Goal: Transaction & Acquisition: Purchase product/service

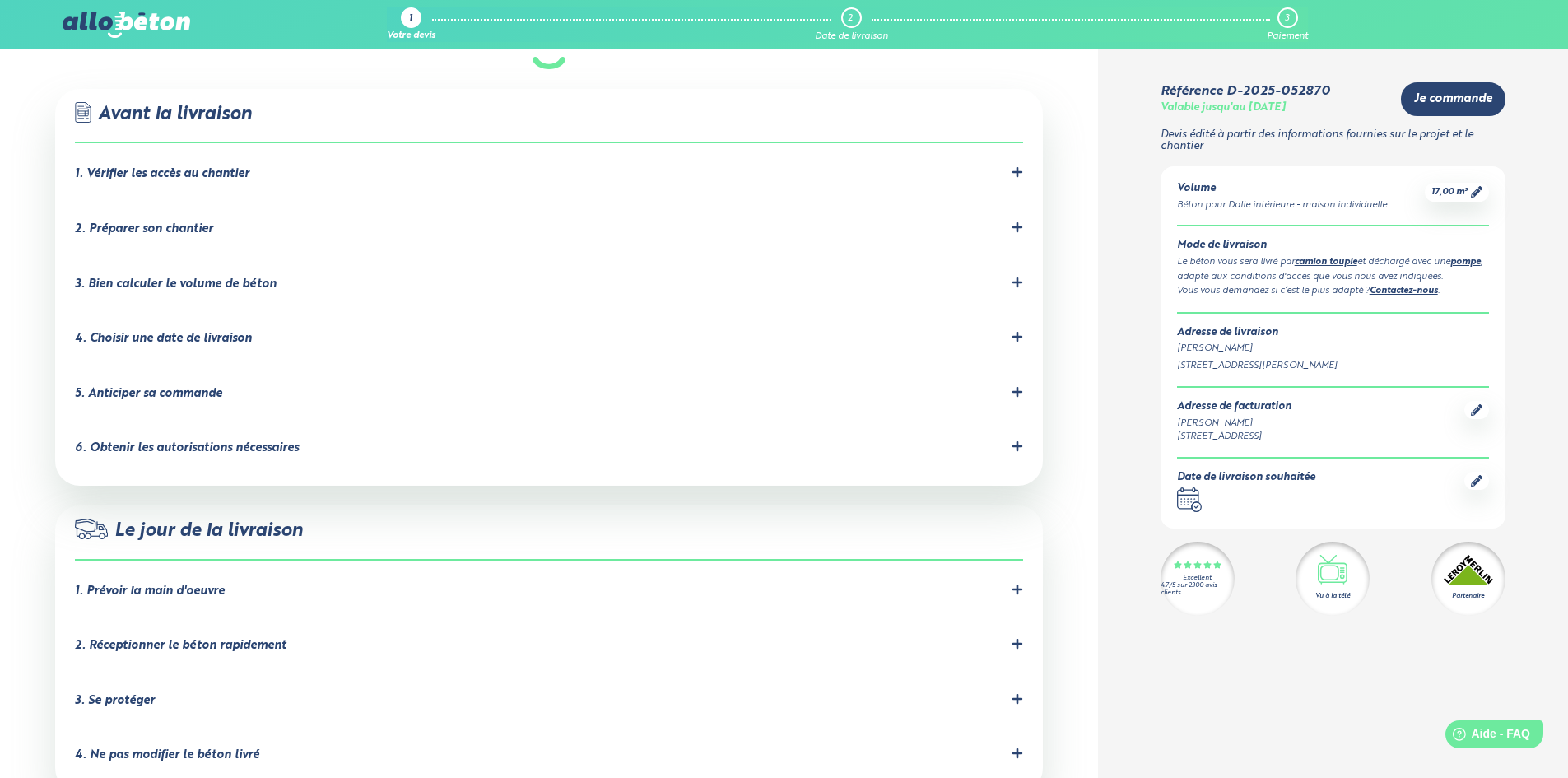
scroll to position [1234, 0]
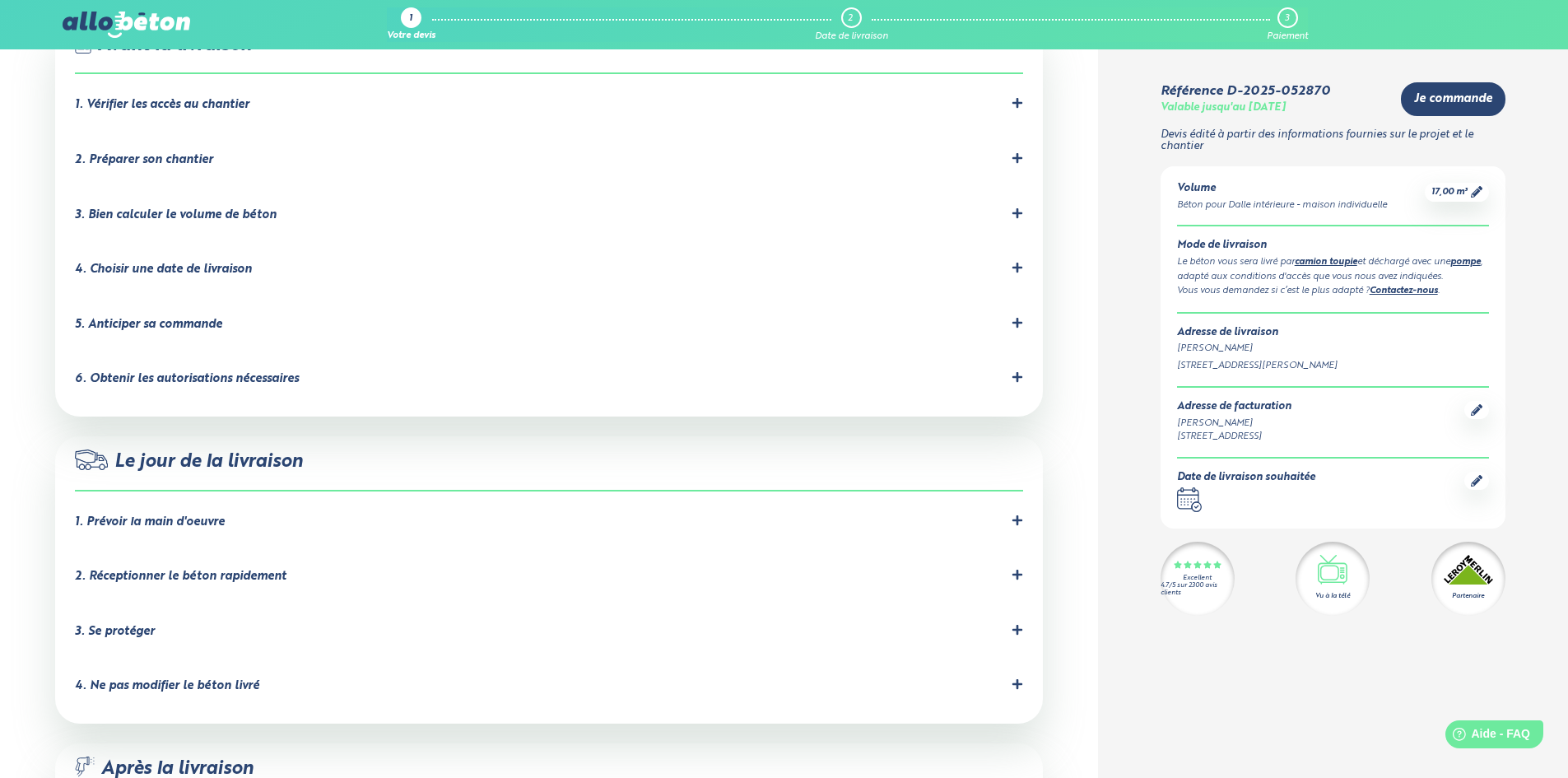
click at [1017, 569] on icon at bounding box center [1018, 574] width 10 height 10
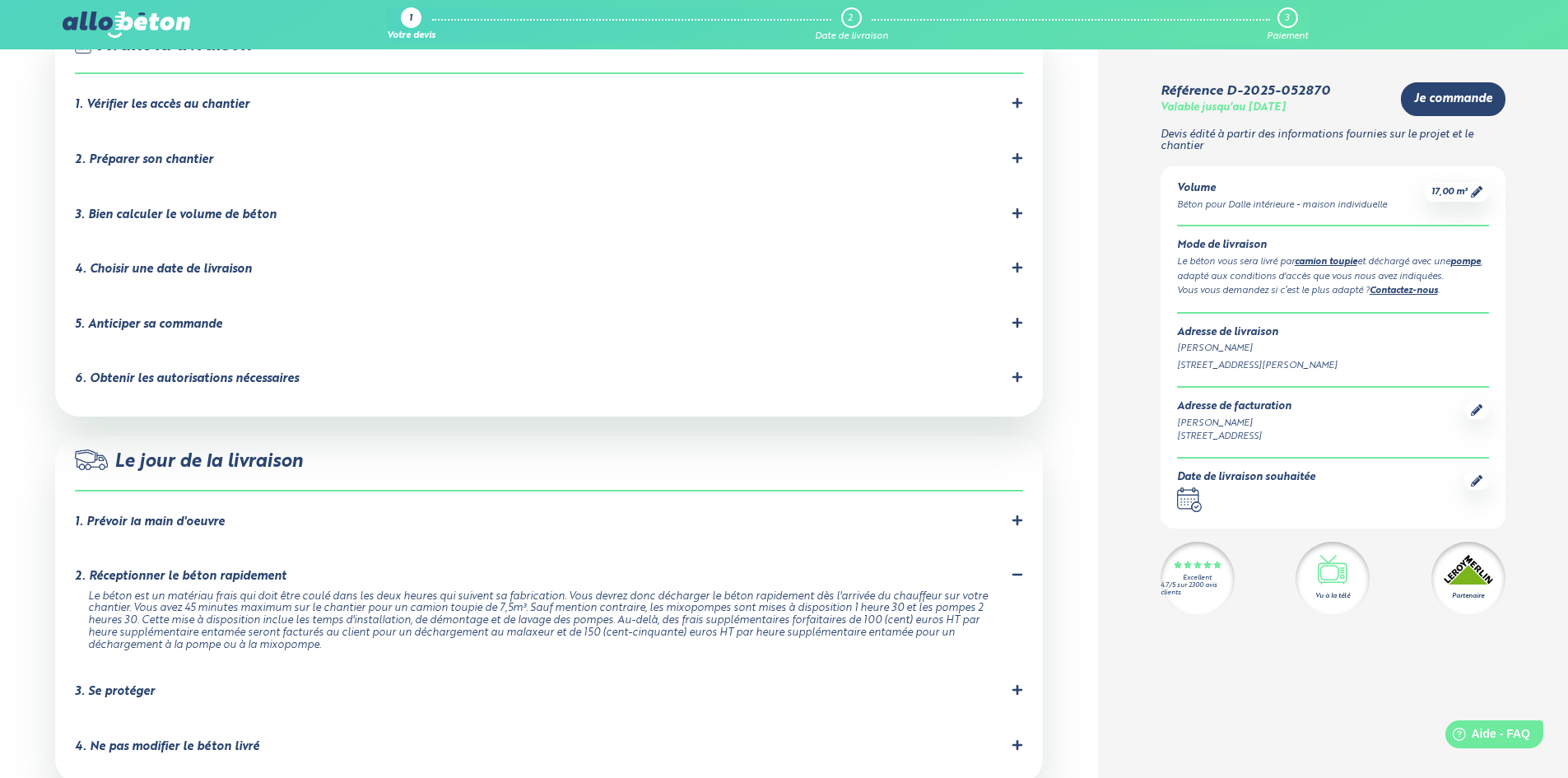
click at [1016, 568] on icon at bounding box center [1017, 573] width 11 height 11
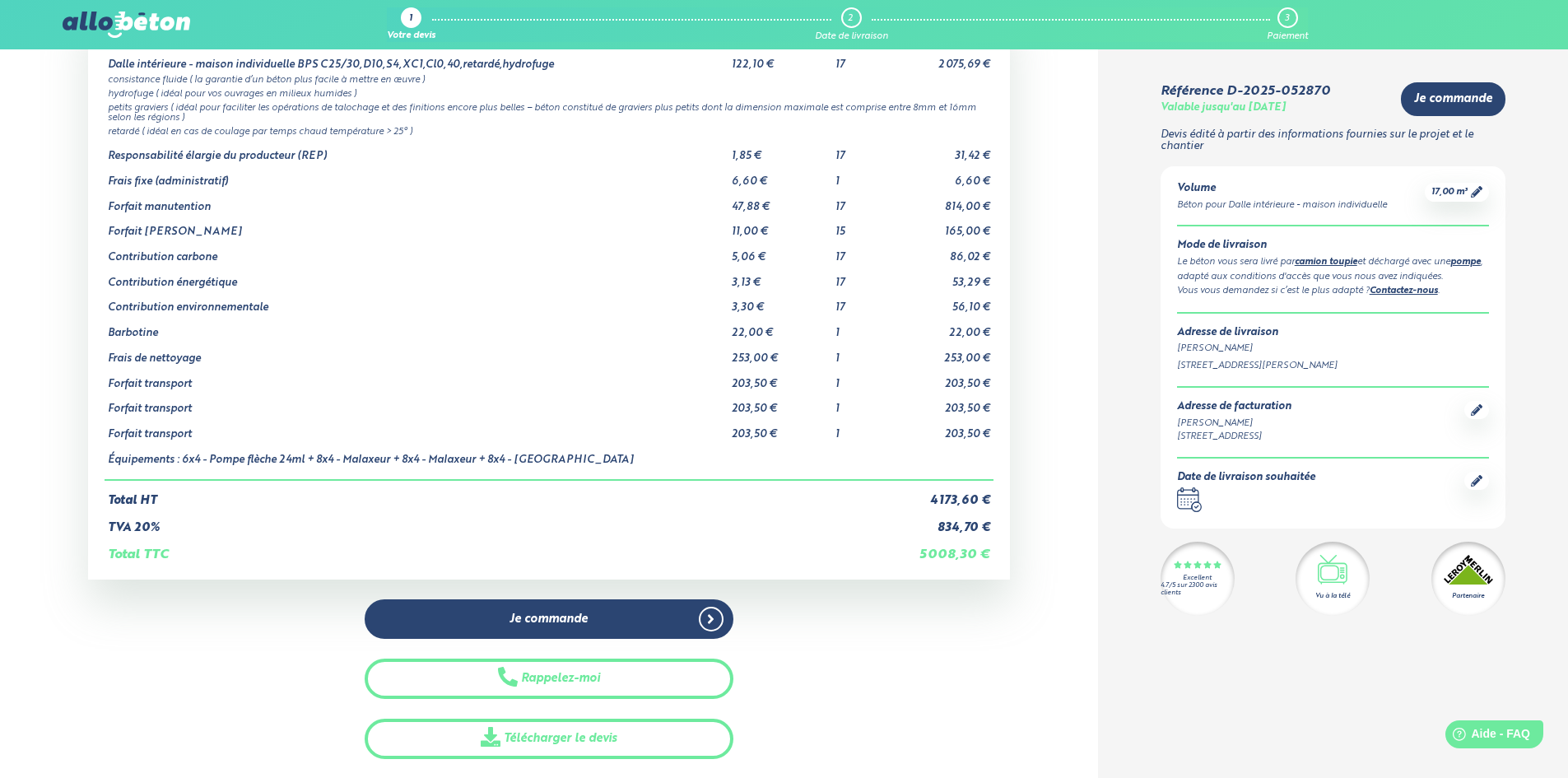
scroll to position [164, 0]
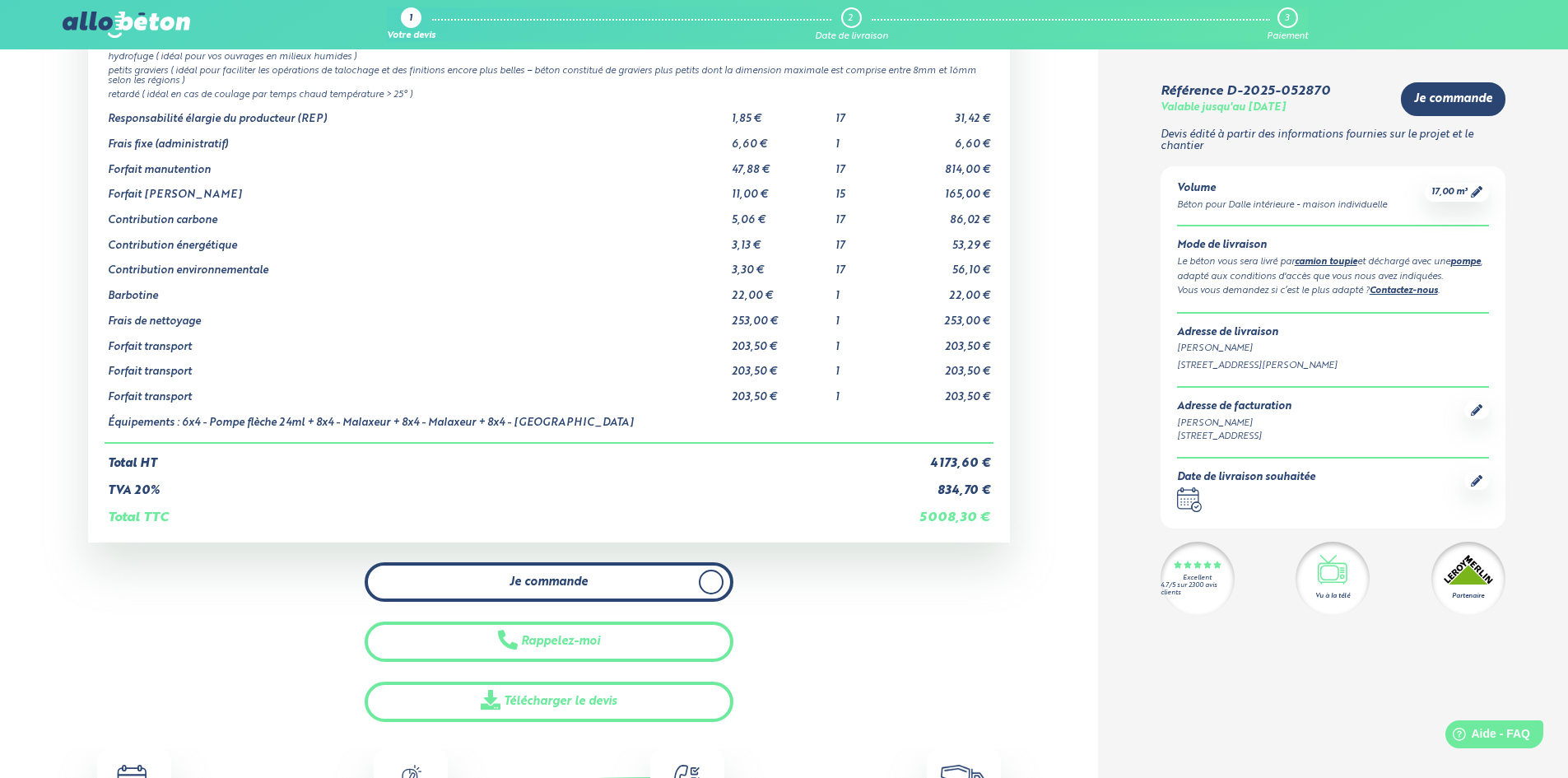
click at [551, 581] on span "Je commande" at bounding box center [548, 582] width 78 height 14
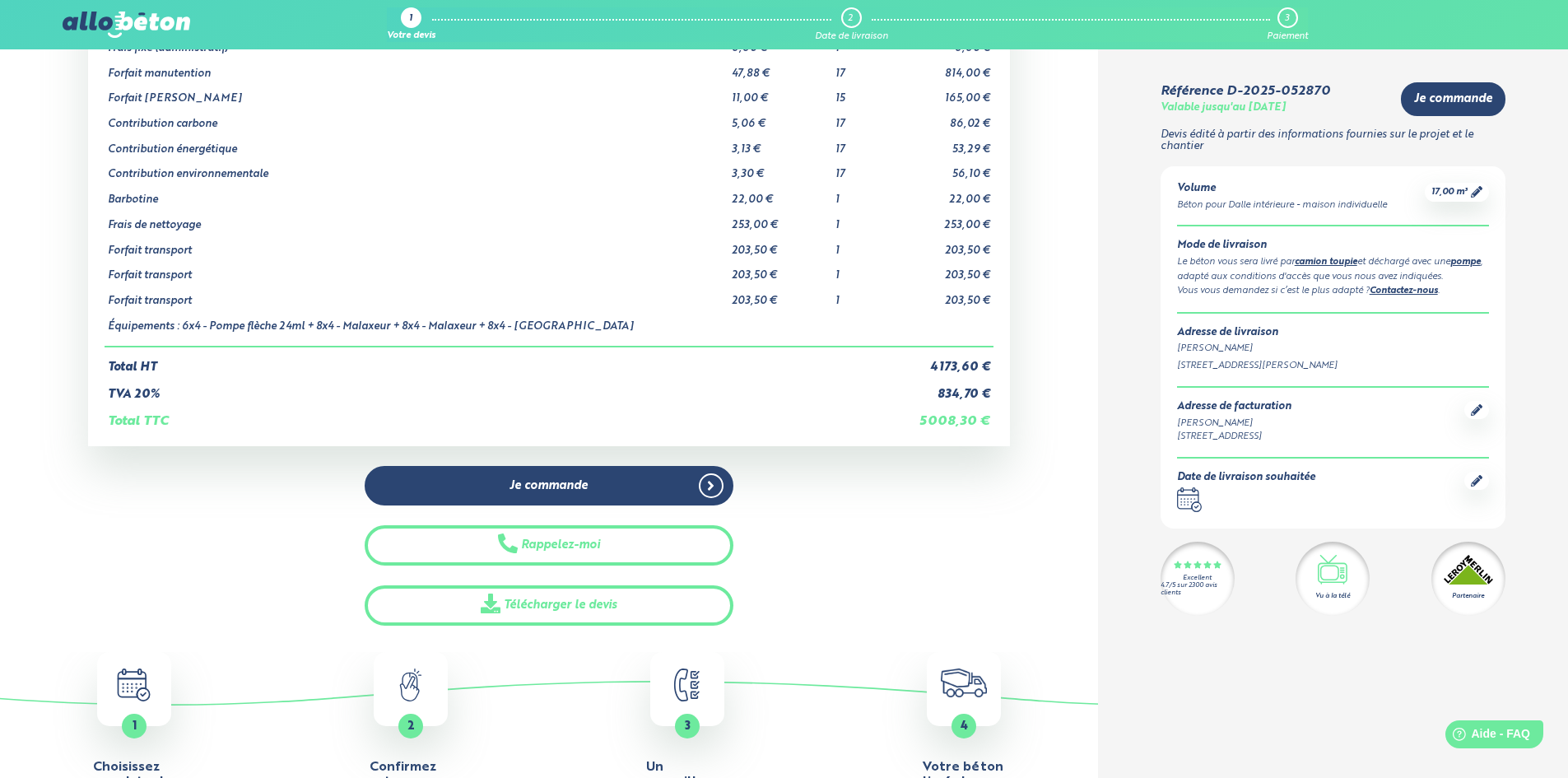
scroll to position [164, 0]
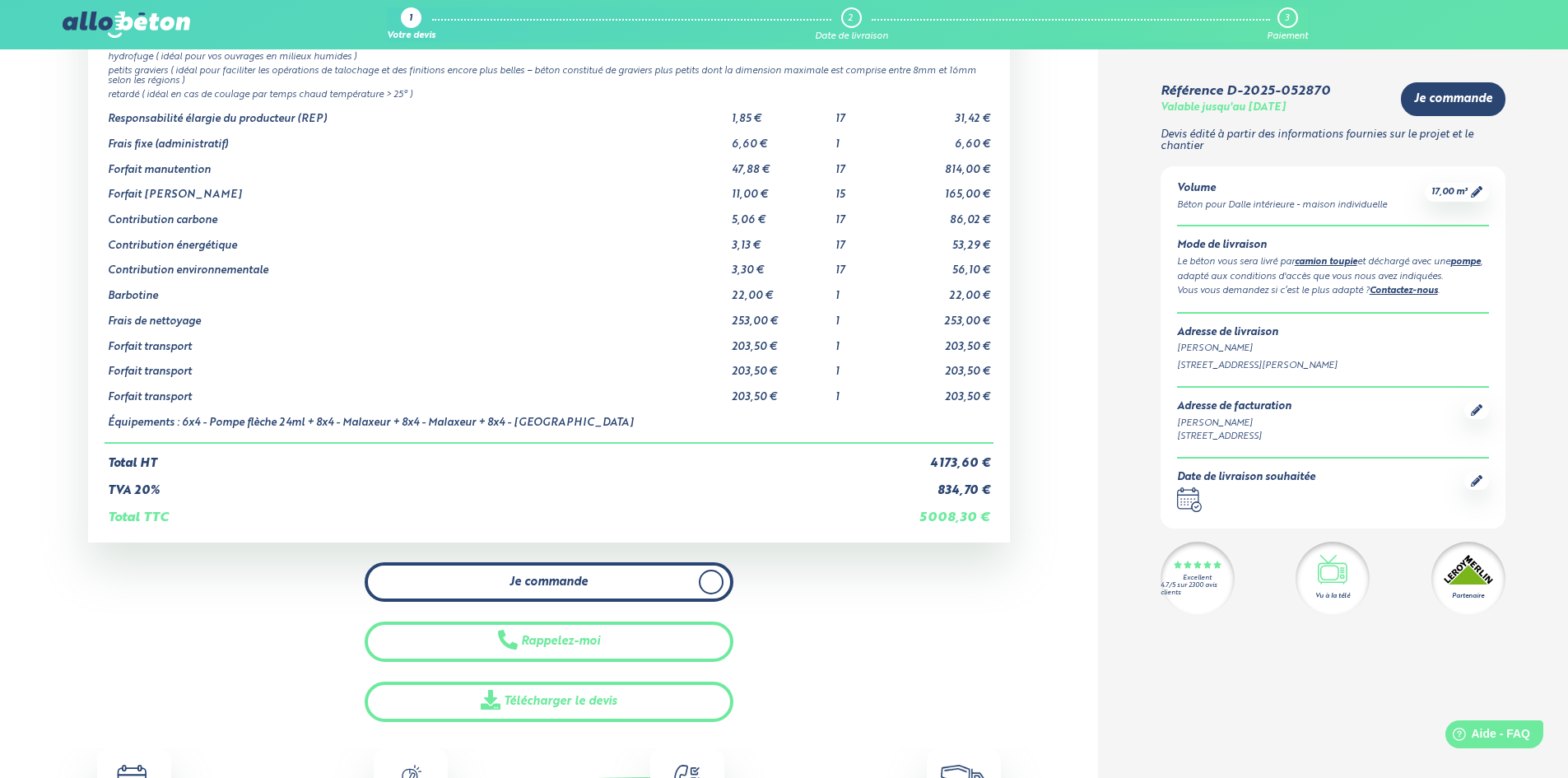
click at [549, 578] on span "Je commande" at bounding box center [548, 582] width 78 height 14
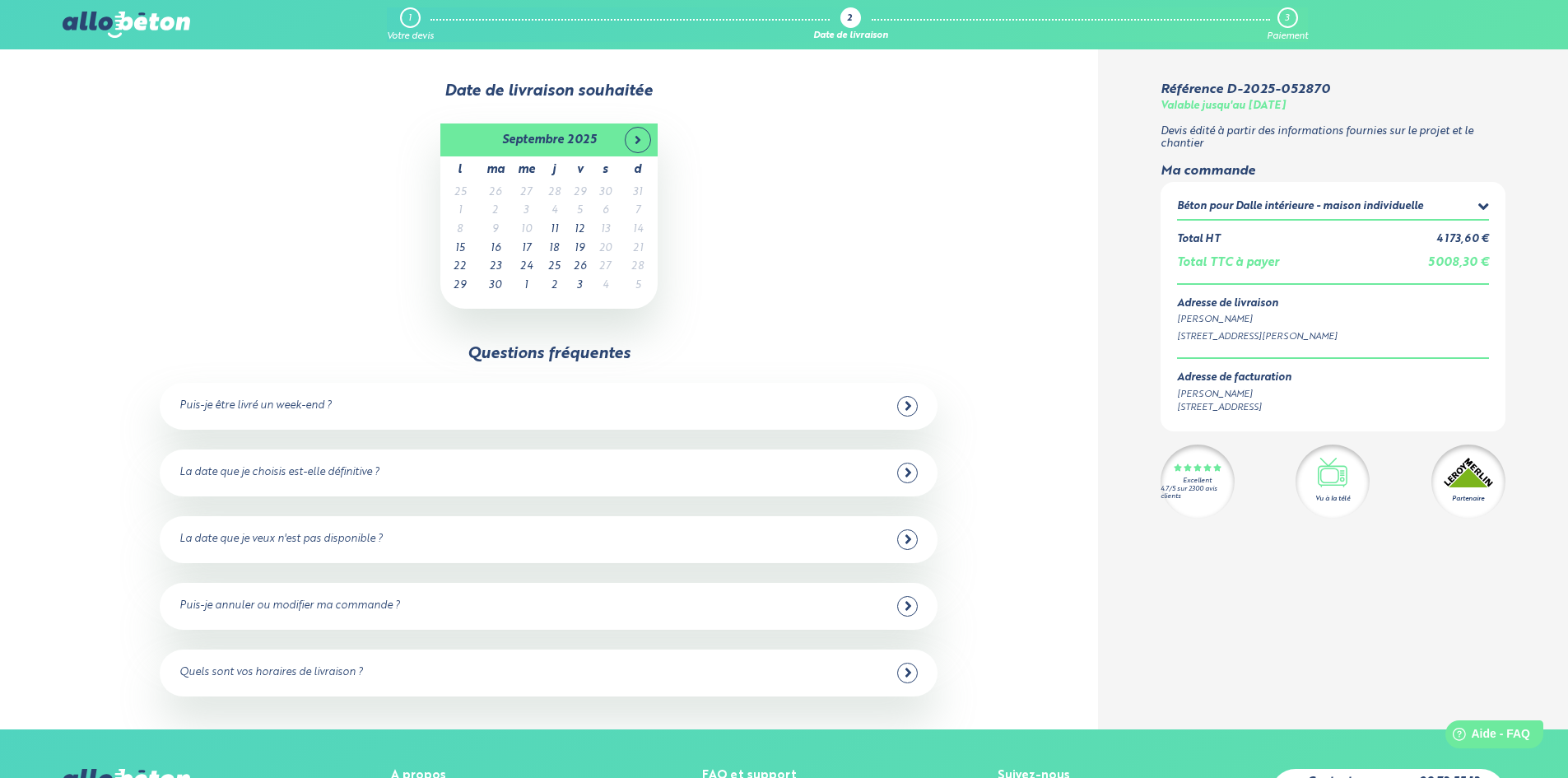
click at [905, 471] on icon at bounding box center [908, 472] width 8 height 15
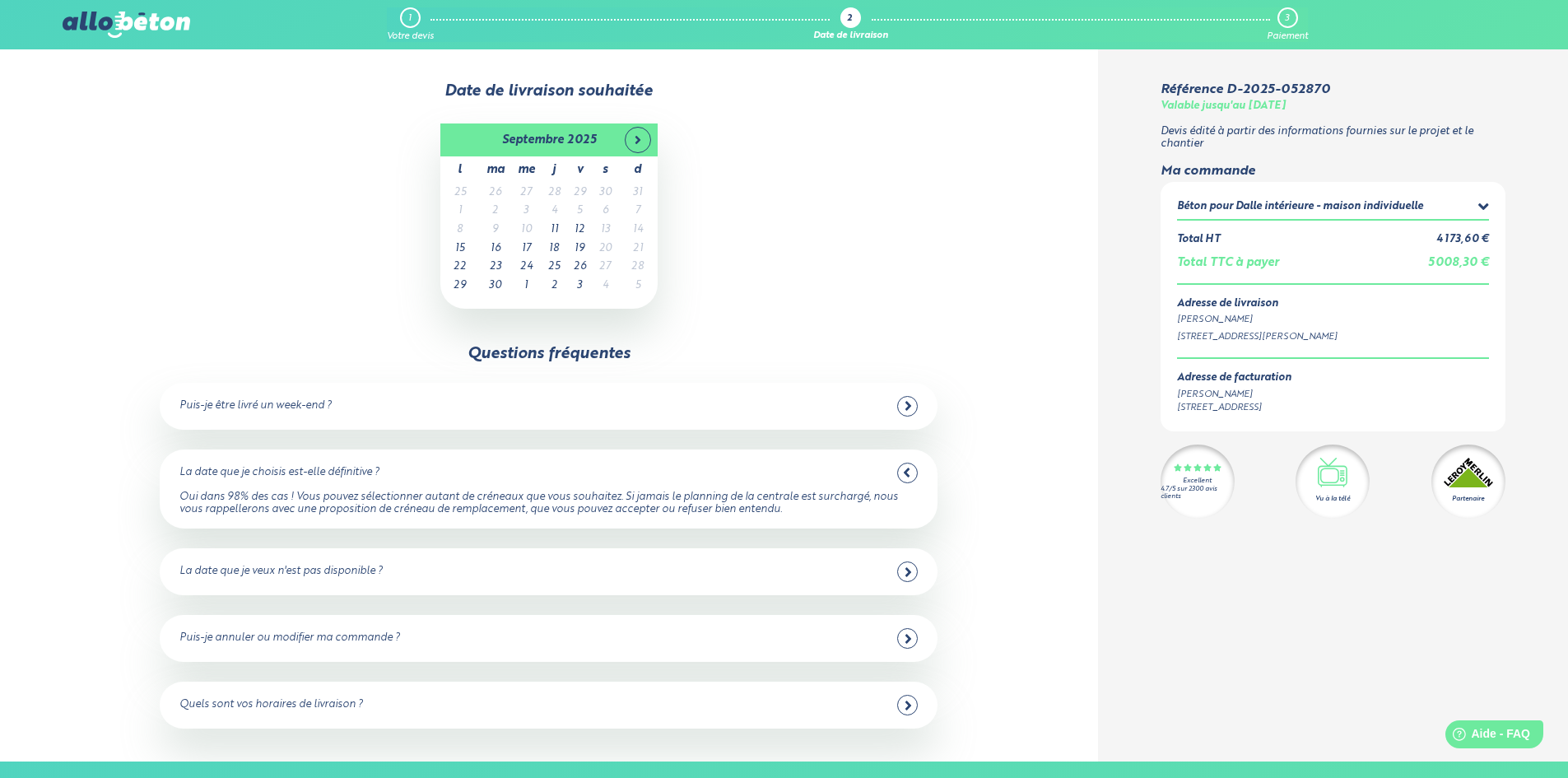
click at [905, 471] on icon at bounding box center [906, 472] width 8 height 15
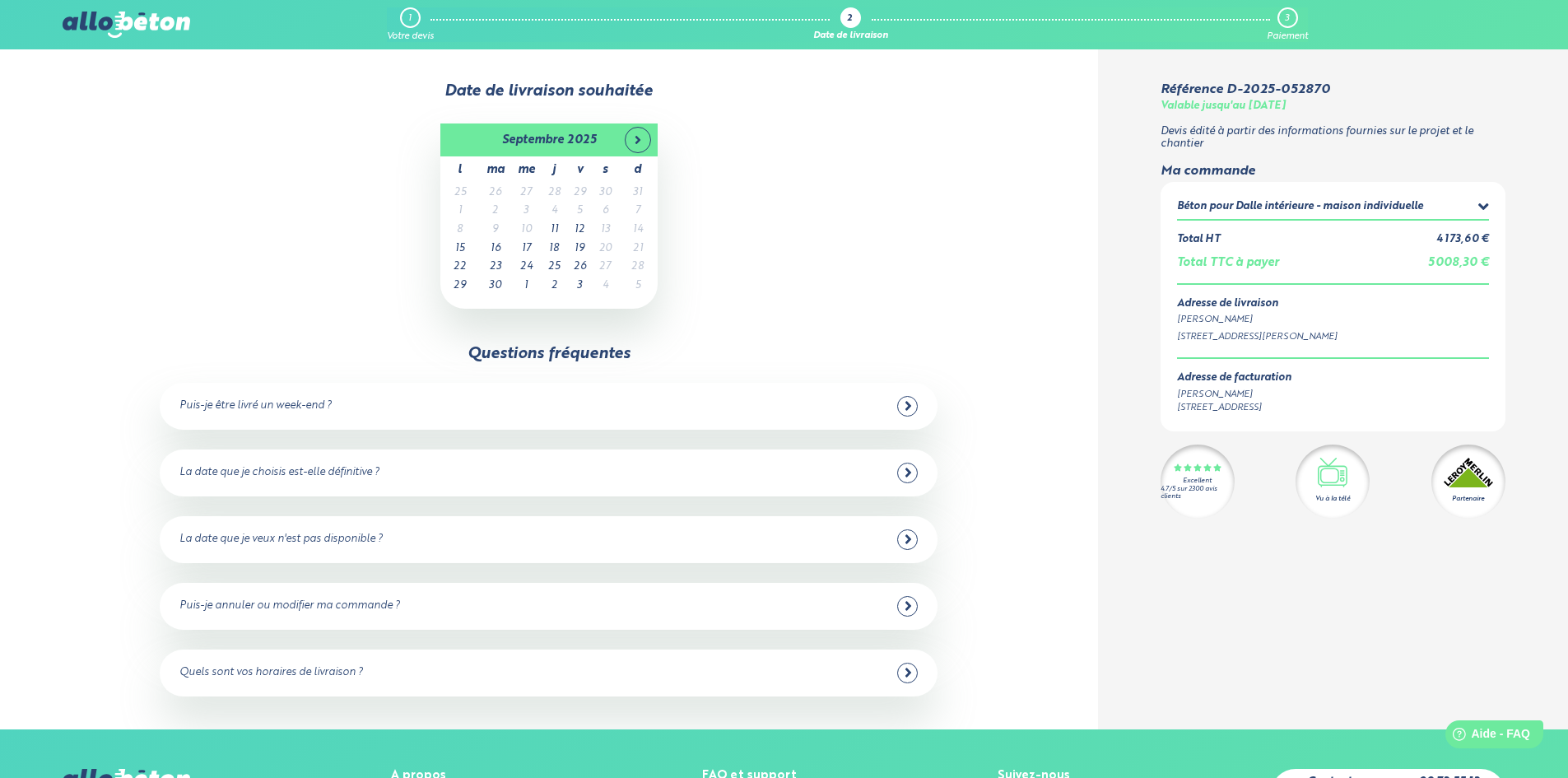
click at [905, 471] on icon at bounding box center [908, 472] width 8 height 15
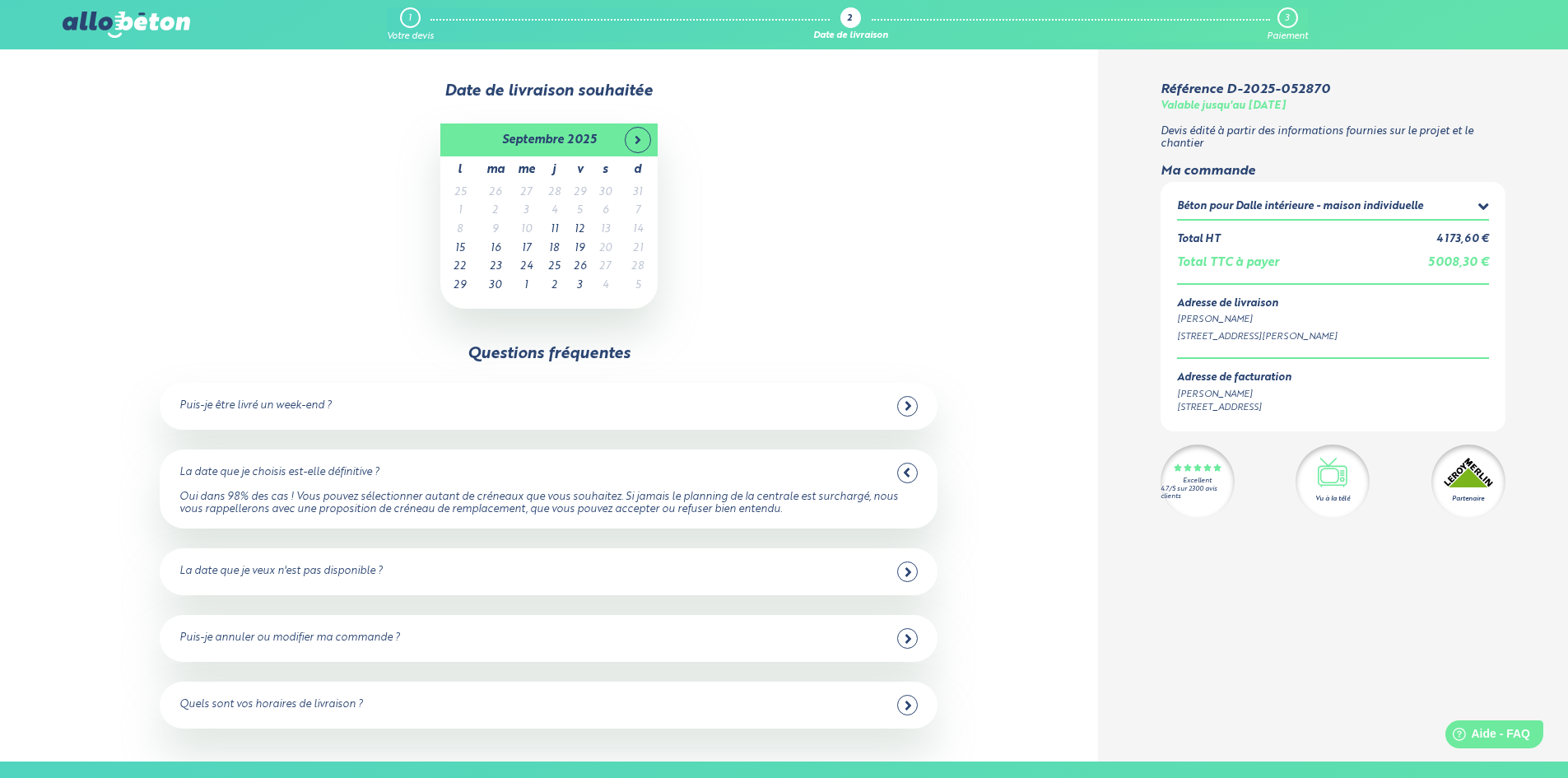
click at [906, 471] on icon at bounding box center [906, 472] width 8 height 15
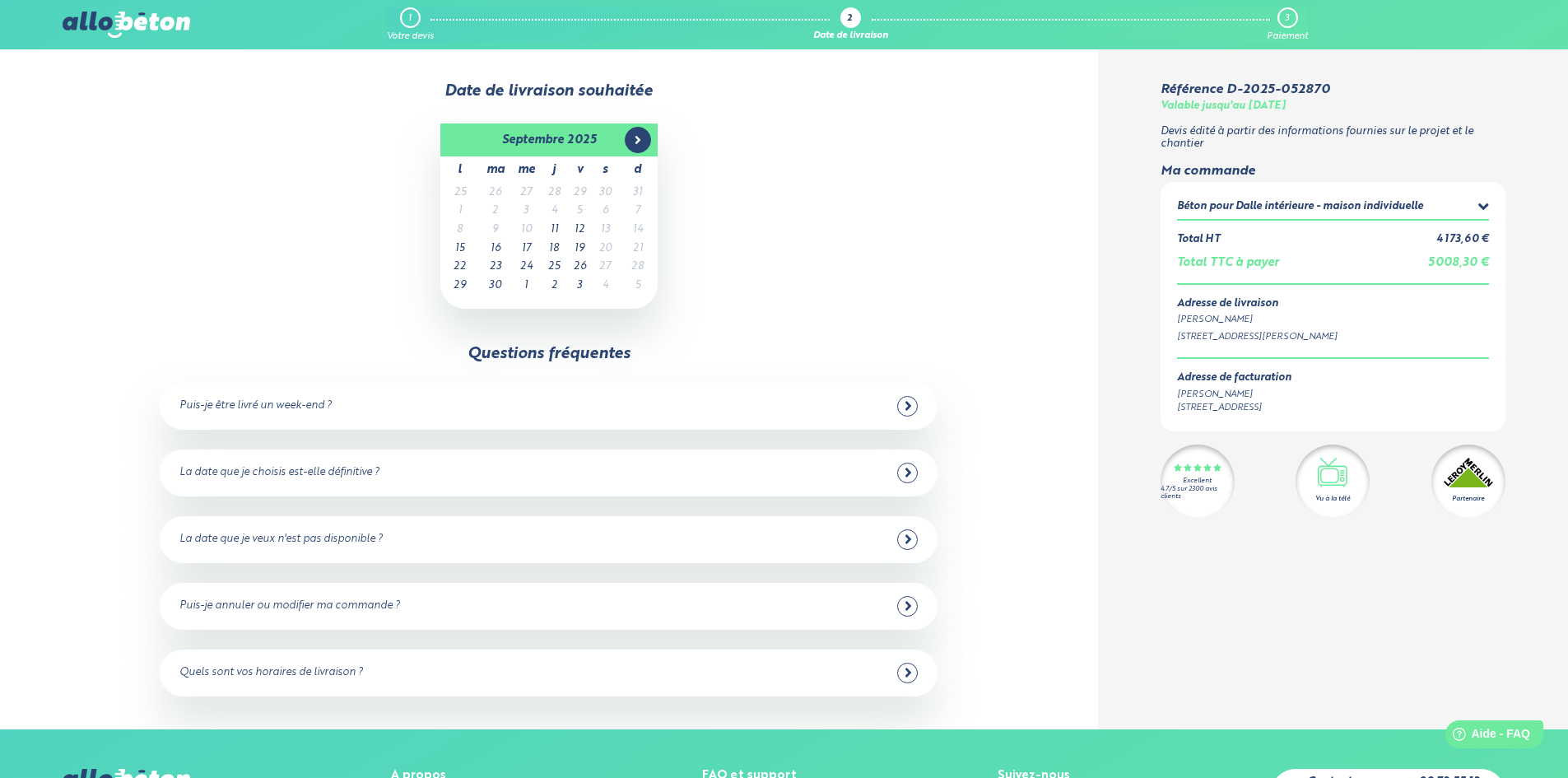
click at [631, 143] on icon at bounding box center [637, 140] width 13 height 13
click at [460, 140] on icon at bounding box center [460, 140] width 5 height 9
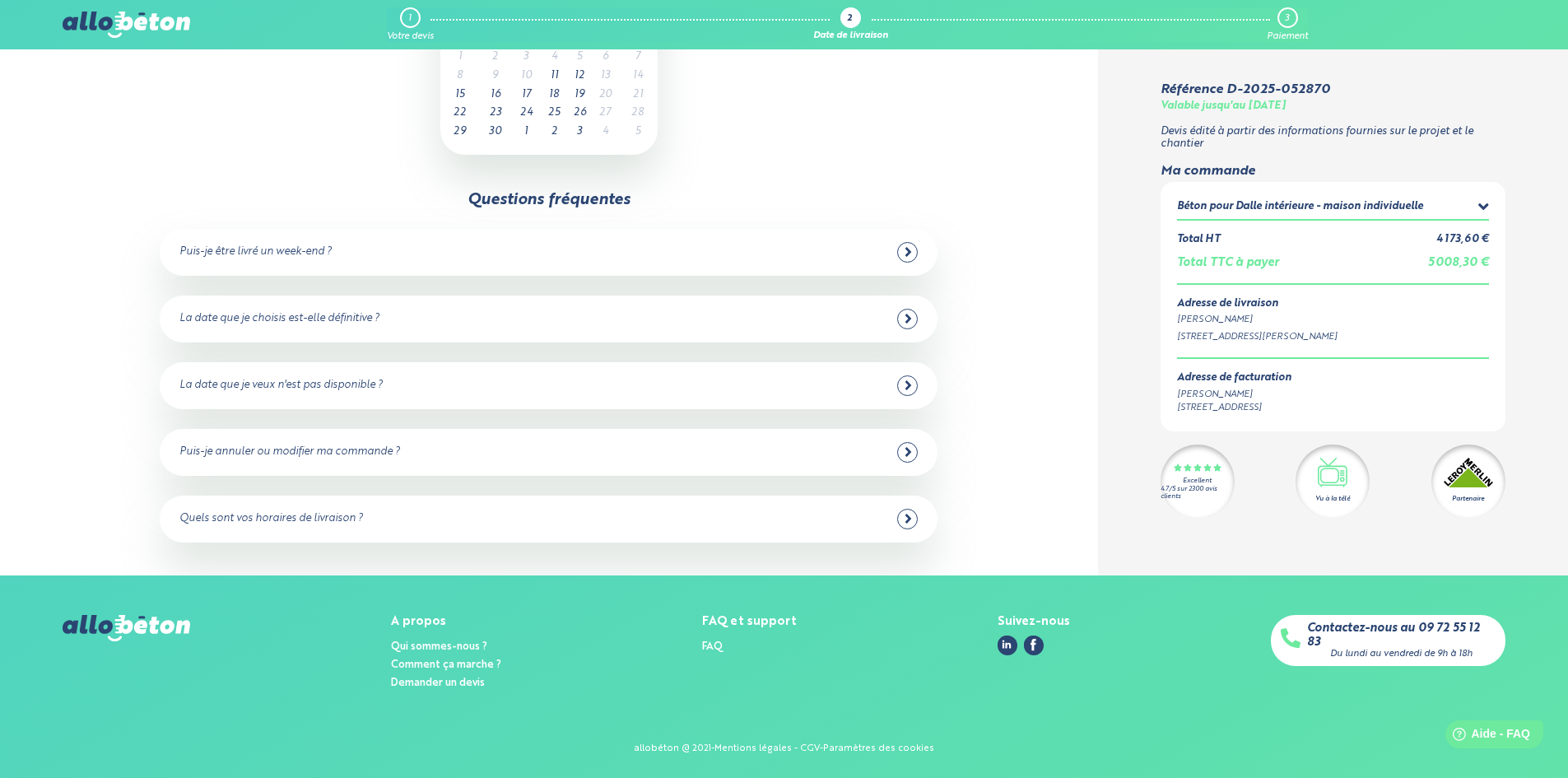
scroll to position [157, 0]
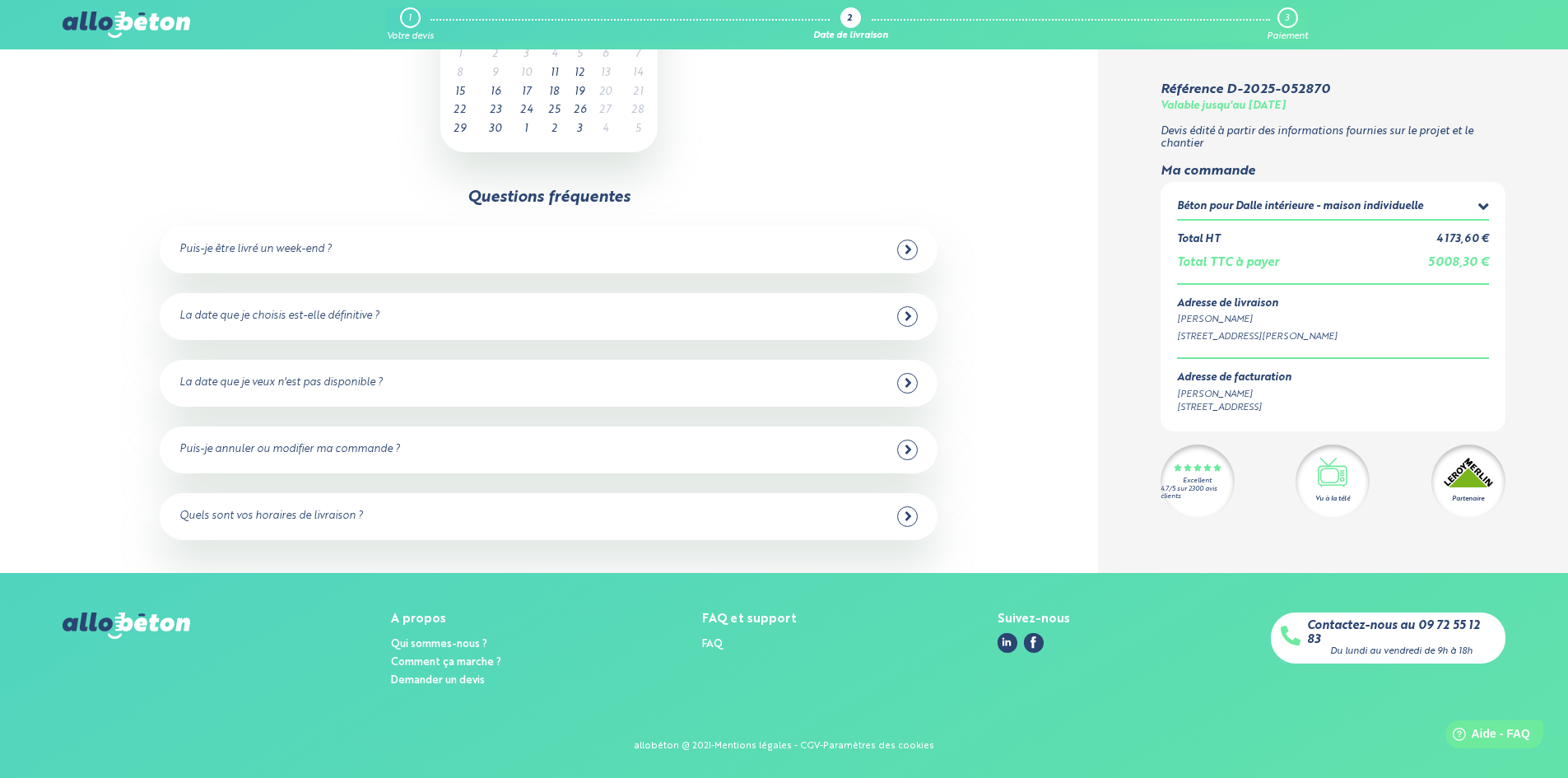
click at [905, 452] on icon at bounding box center [908, 448] width 8 height 15
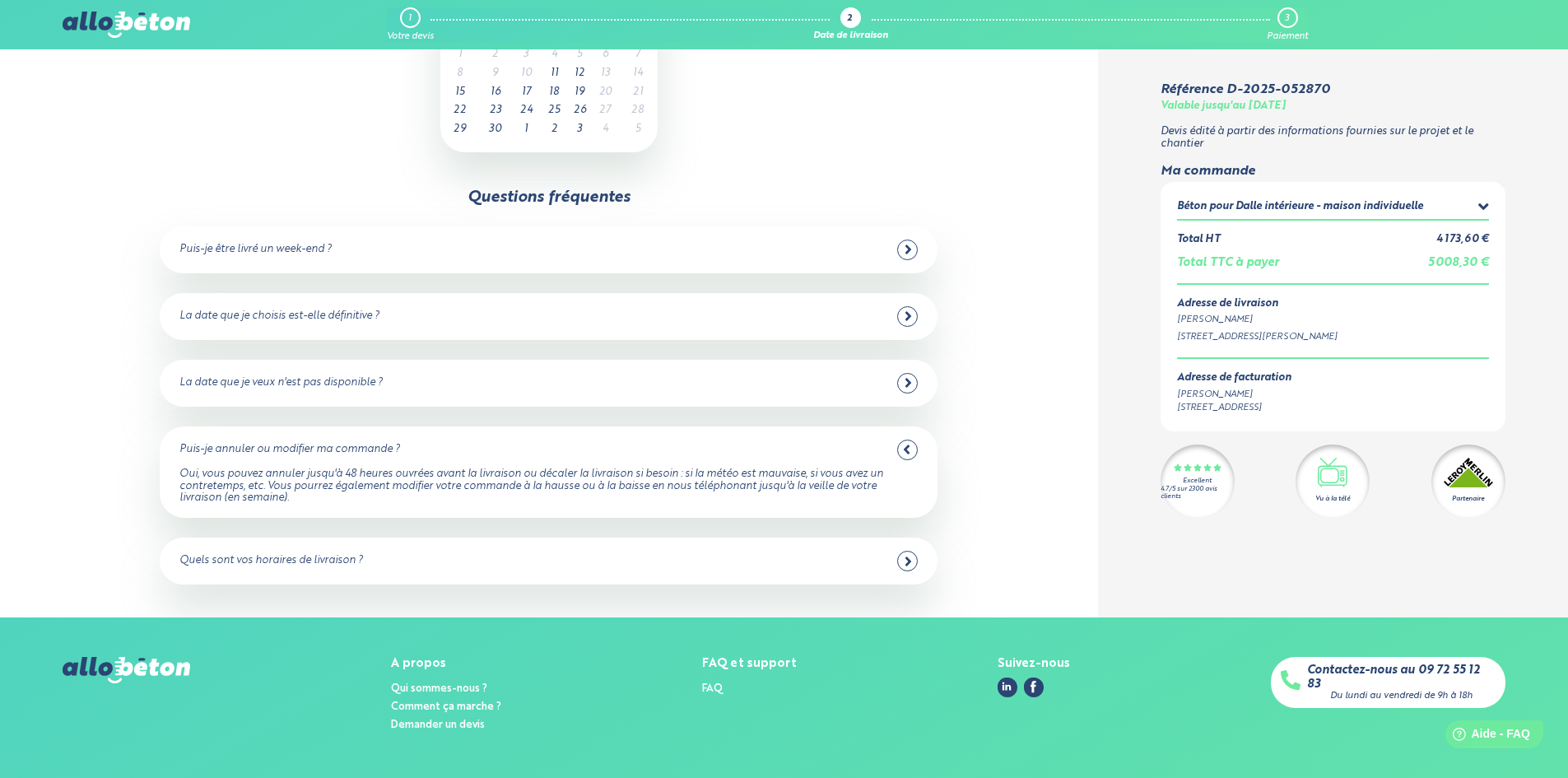
click at [909, 446] on icon at bounding box center [906, 449] width 6 height 9
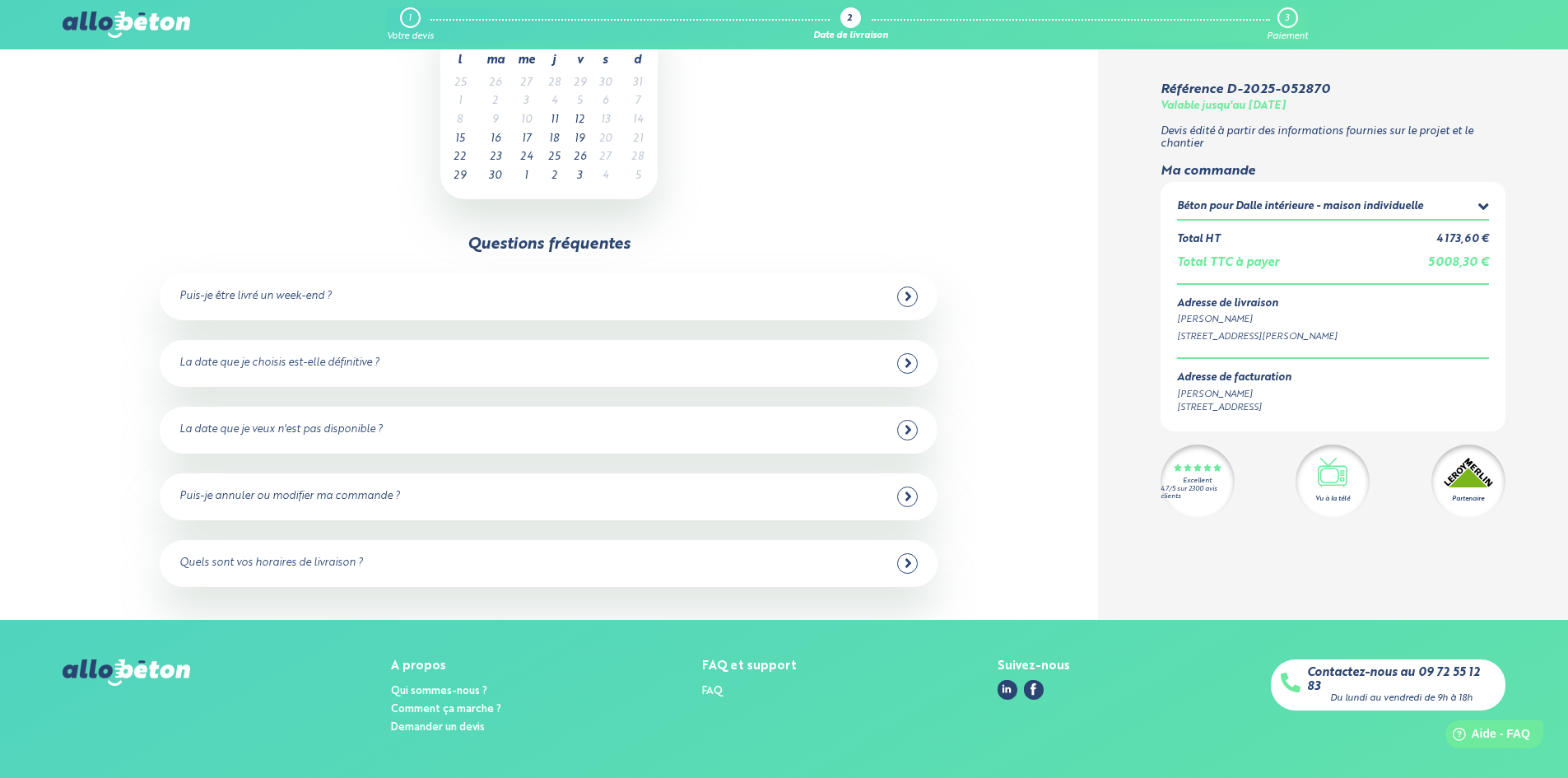
scroll to position [0, 0]
